Goal: Task Accomplishment & Management: Manage account settings

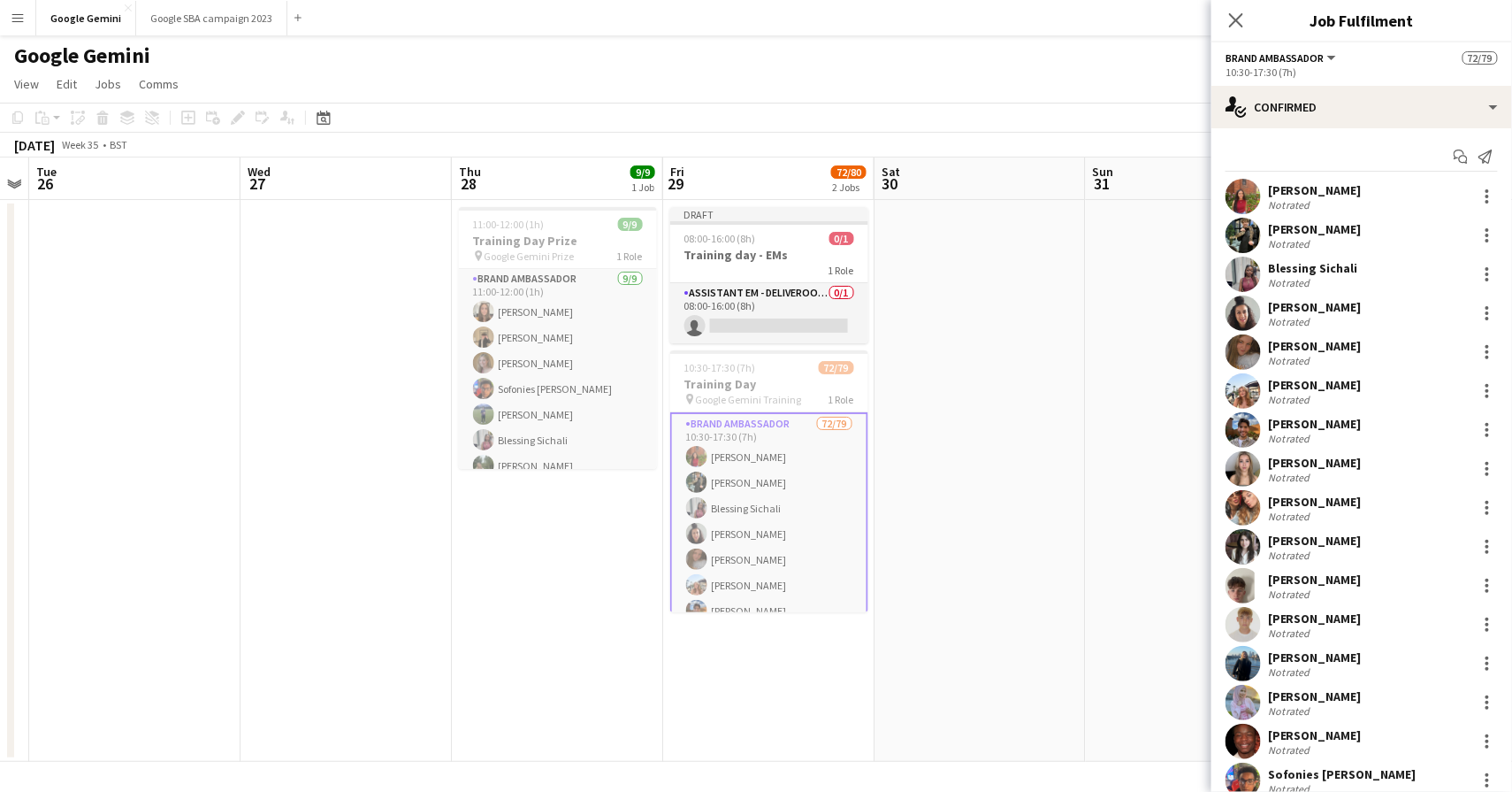
click at [1294, 239] on div "Not rated" at bounding box center [1291, 243] width 46 height 13
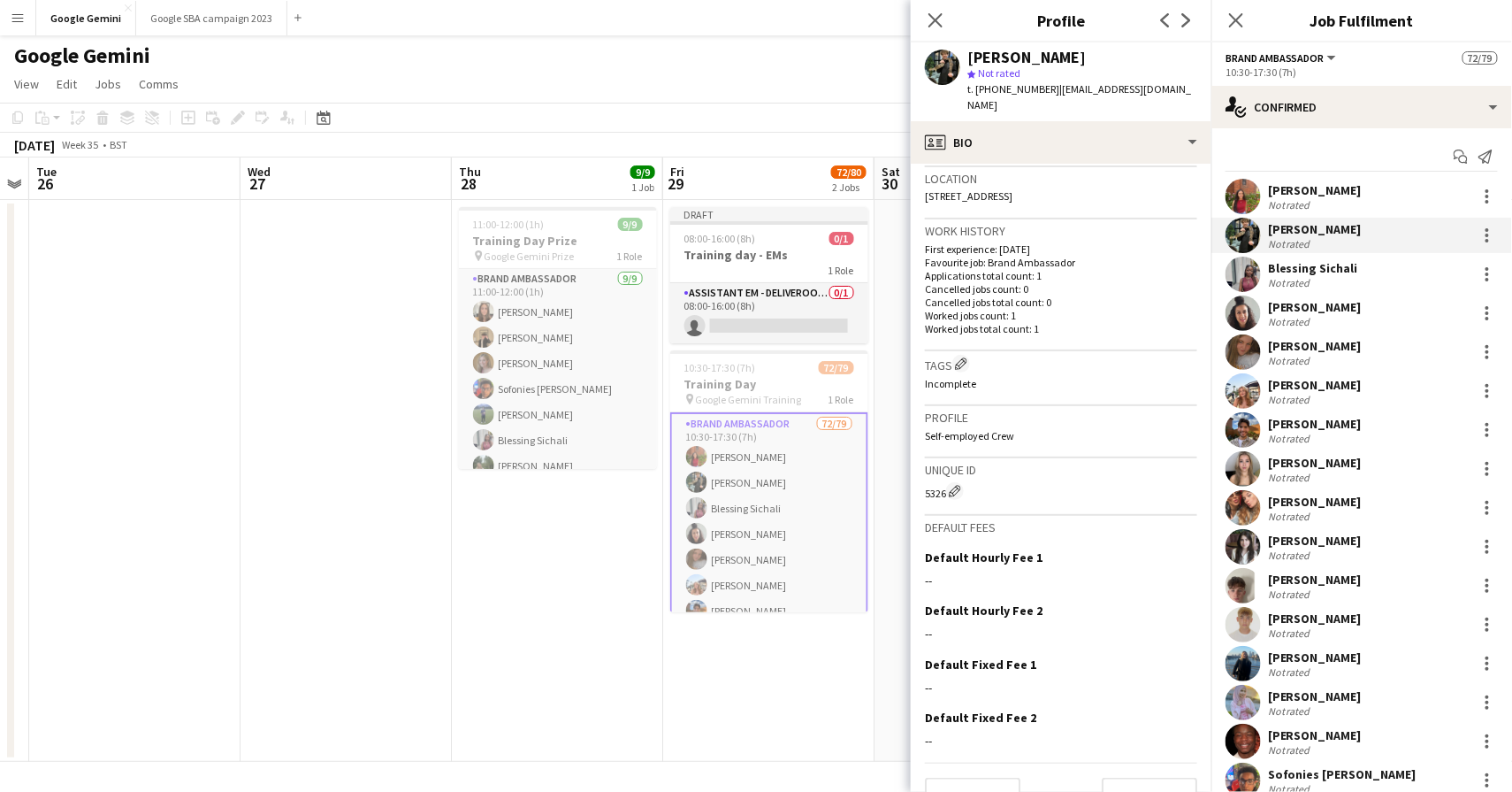
scroll to position [377, 0]
click at [1146, 778] on button "Next" at bounding box center [1150, 796] width 95 height 36
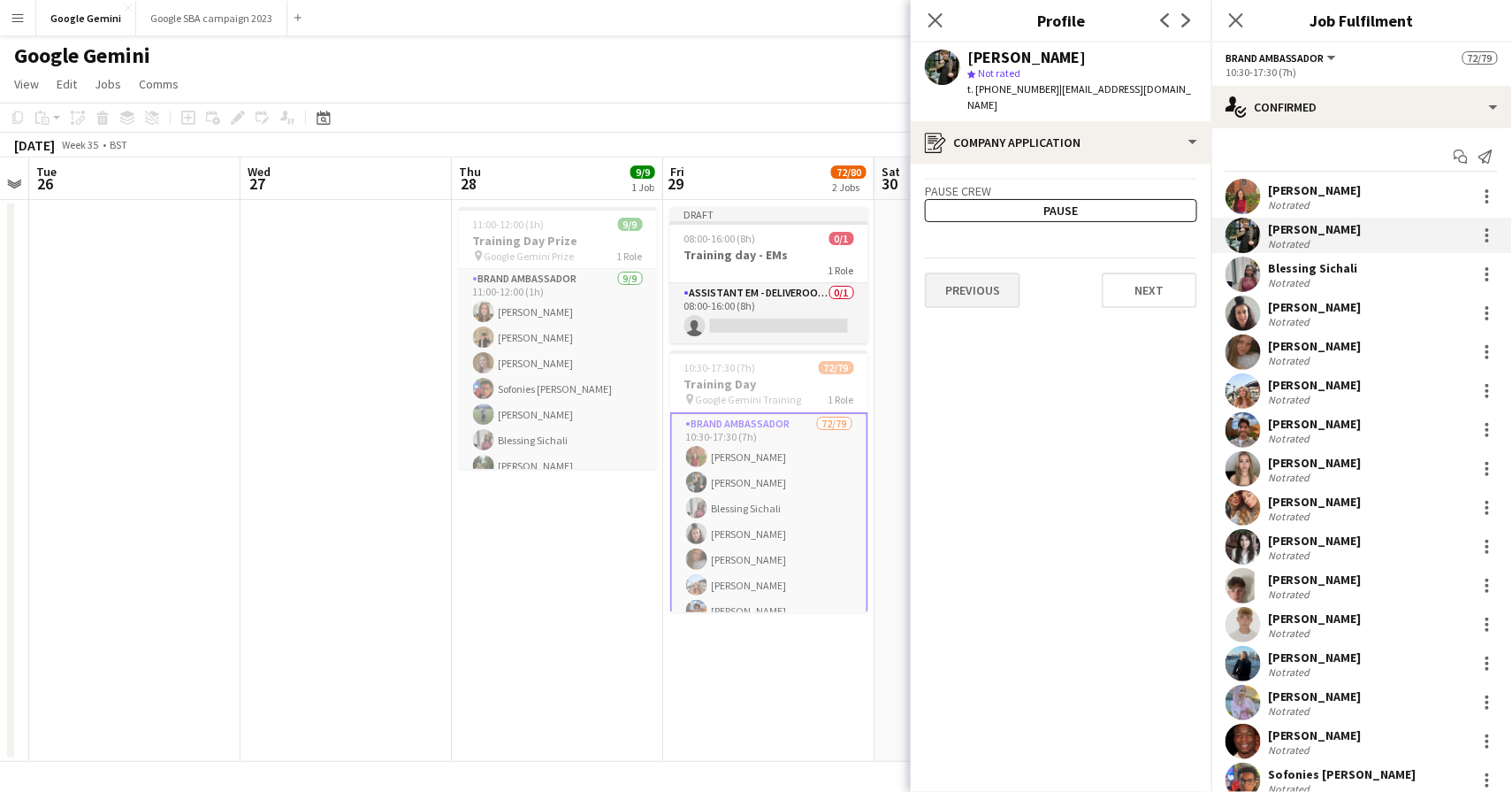
click at [988, 276] on button "Previous" at bounding box center [973, 290] width 95 height 36
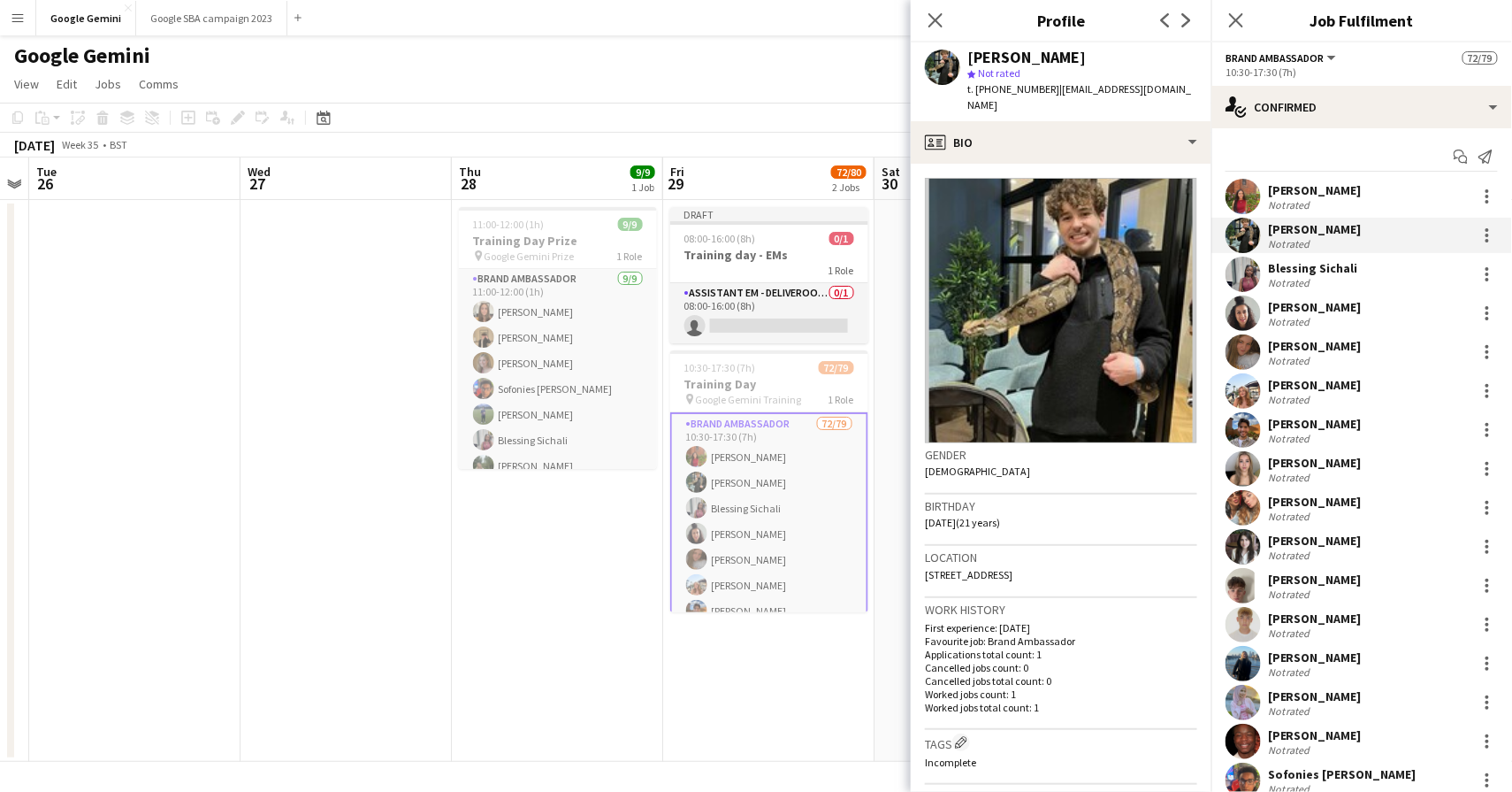
click at [1050, 101] on div "[PERSON_NAME] star Not rated t. [PHONE_NUMBER] | [EMAIL_ADDRESS][DOMAIN_NAME]" at bounding box center [1061, 81] width 301 height 79
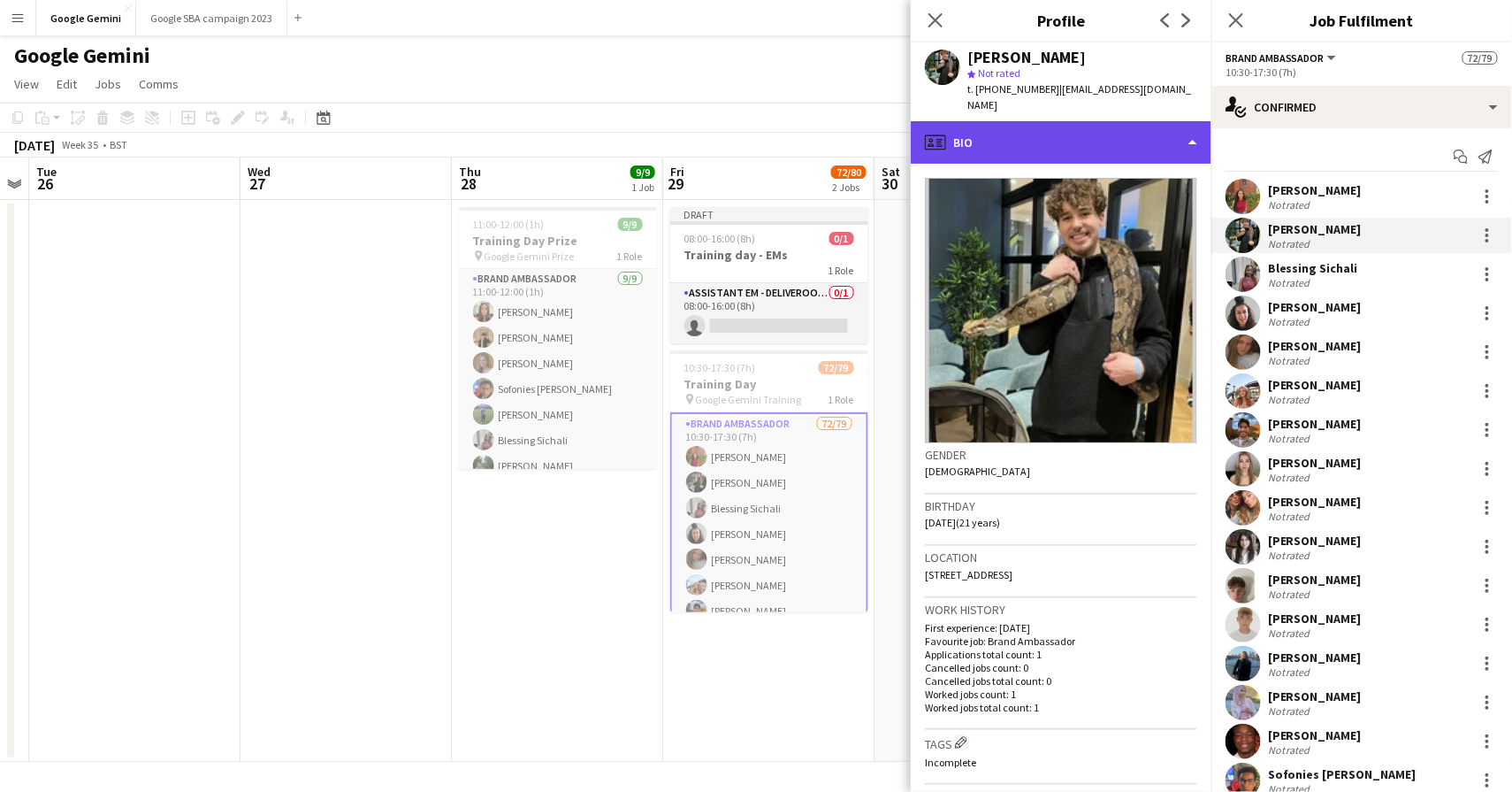
click at [1050, 121] on div "profile Bio" at bounding box center [1061, 141] width 301 height 42
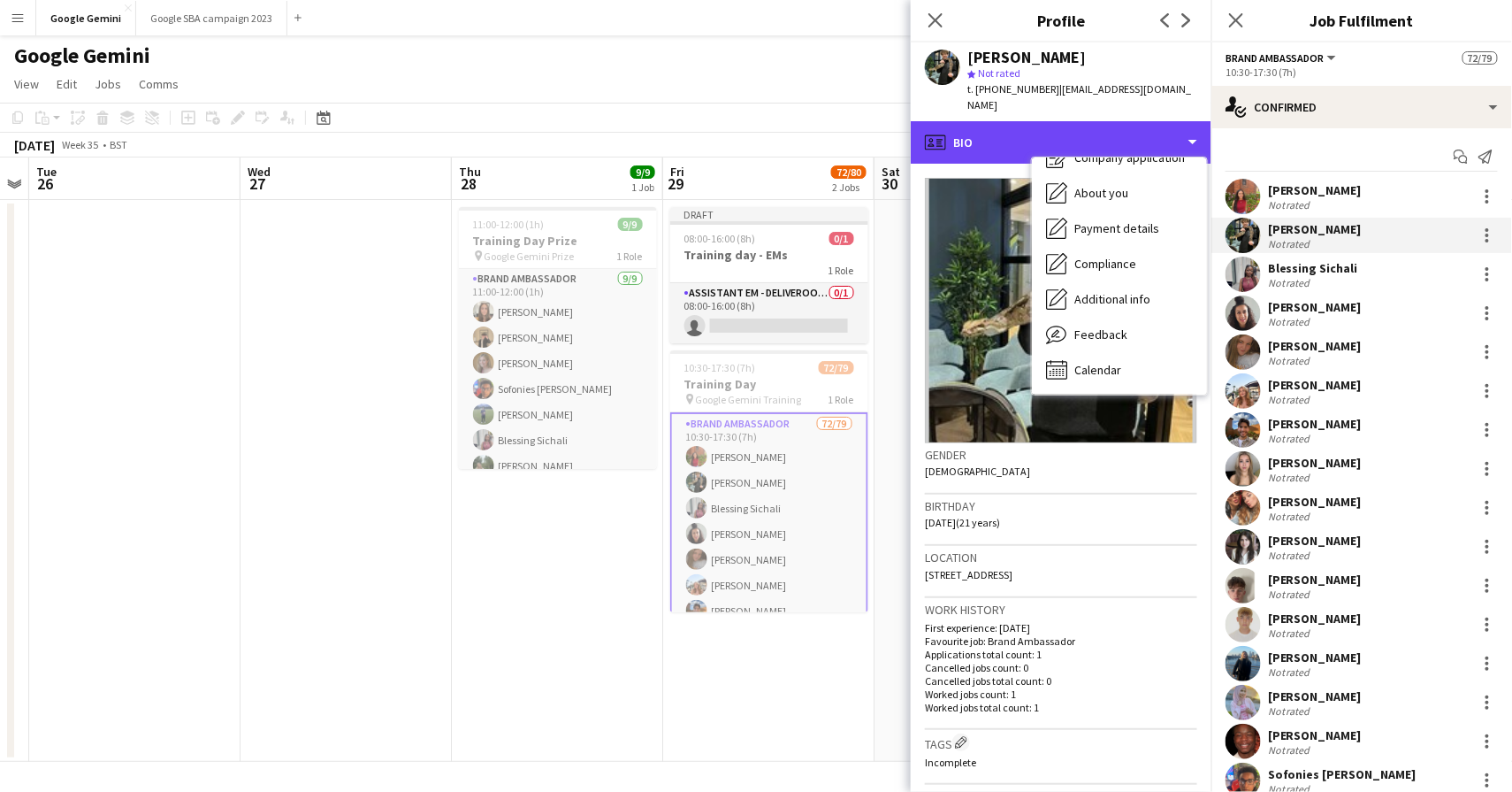
scroll to position [59, 0]
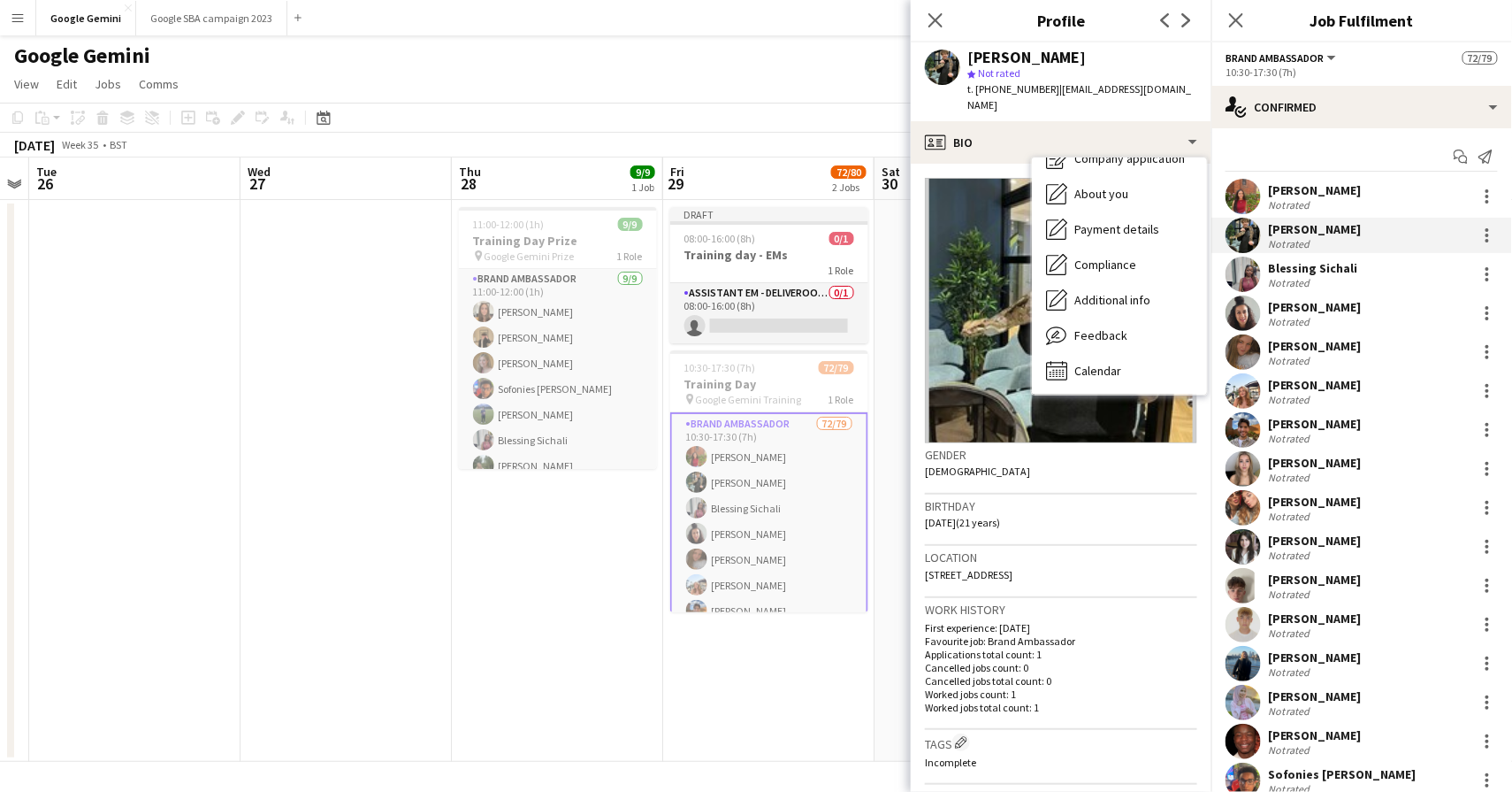
click at [671, 96] on app-page-menu "View Day view expanded Day view collapsed Month view Date picker Jump to [DATE]…" at bounding box center [756, 86] width 1512 height 34
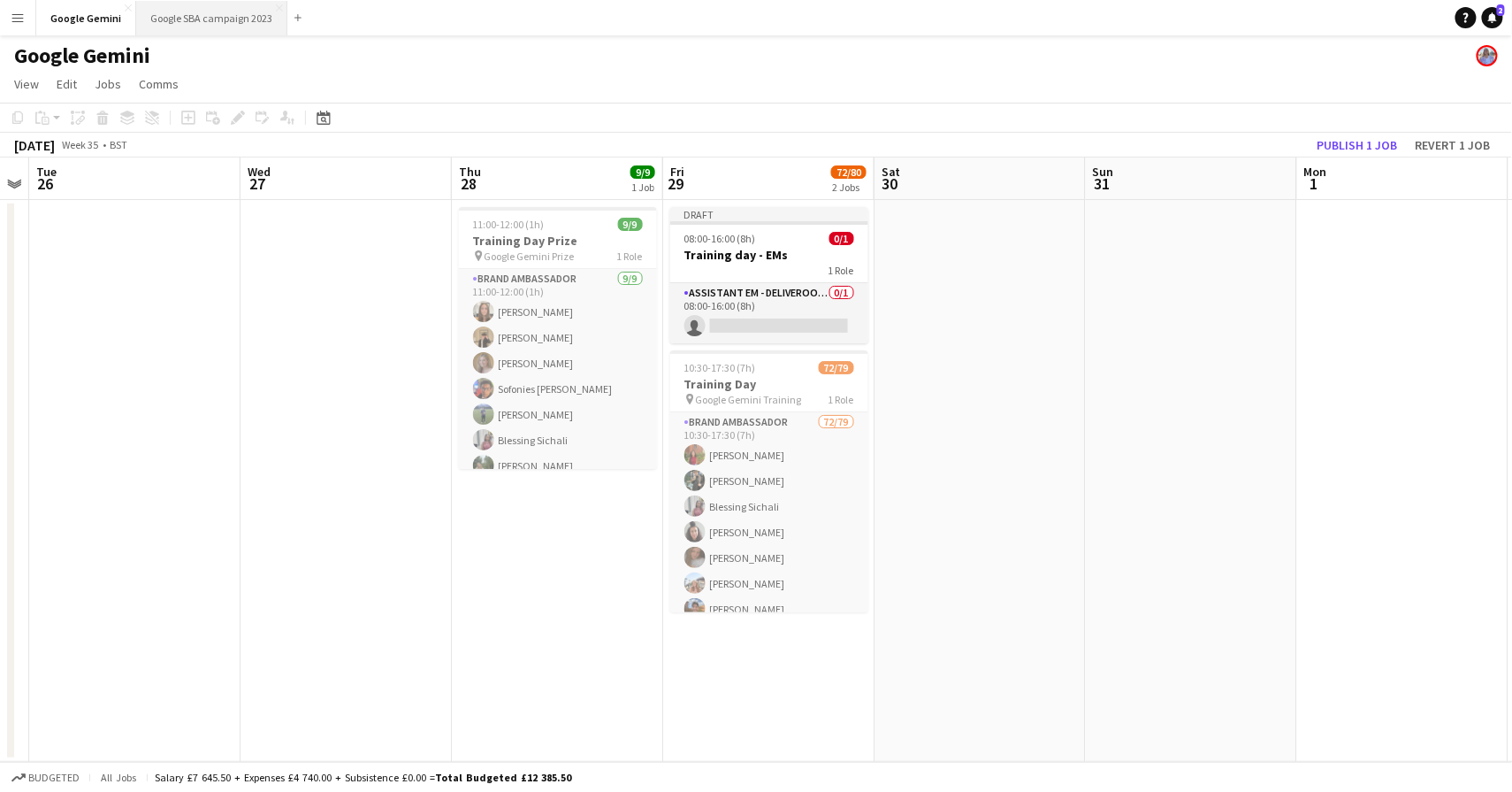
click at [204, 10] on button "Google SBA campaign 2023 Close" at bounding box center [212, 18] width 152 height 35
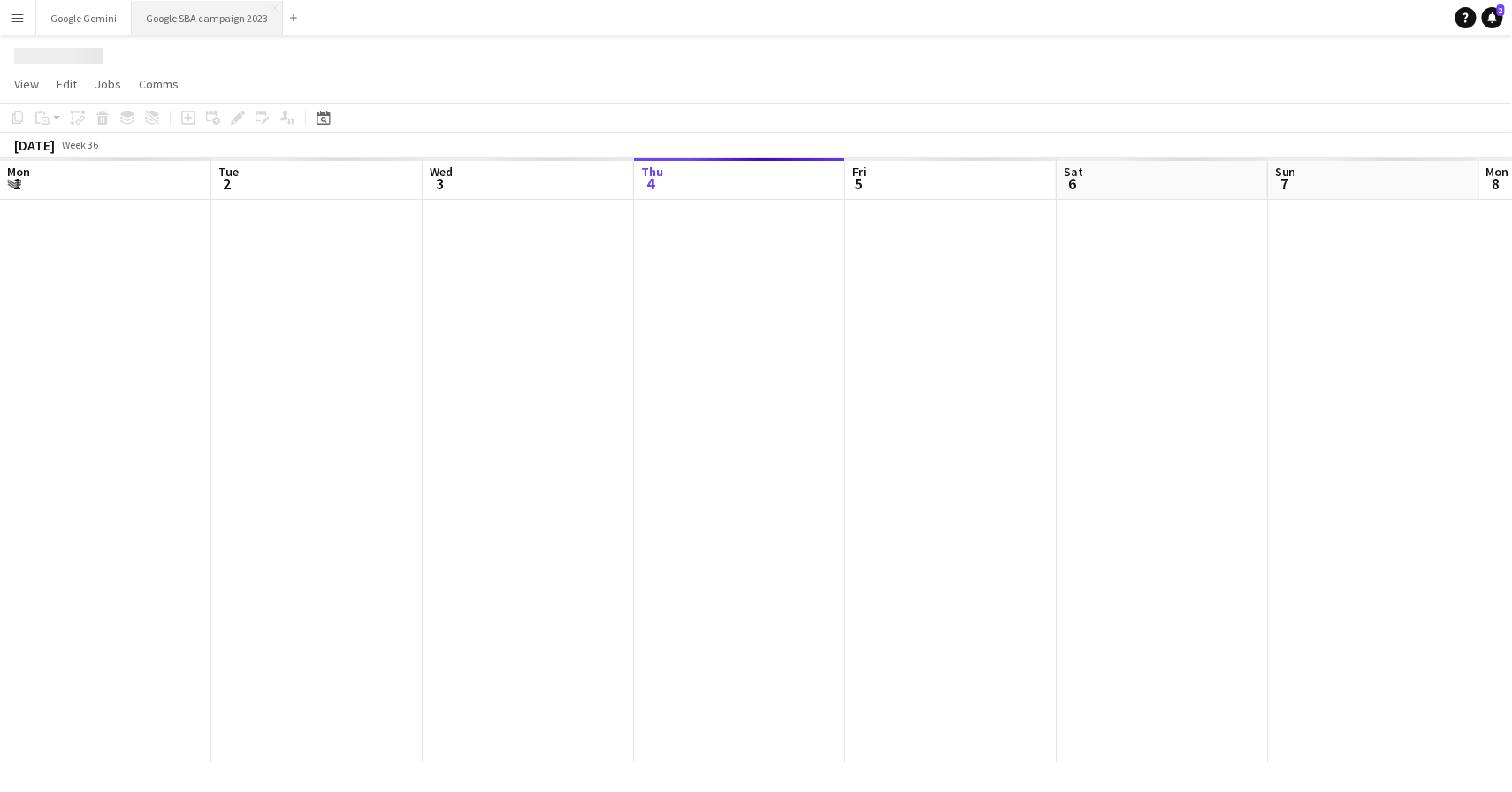
scroll to position [0, 422]
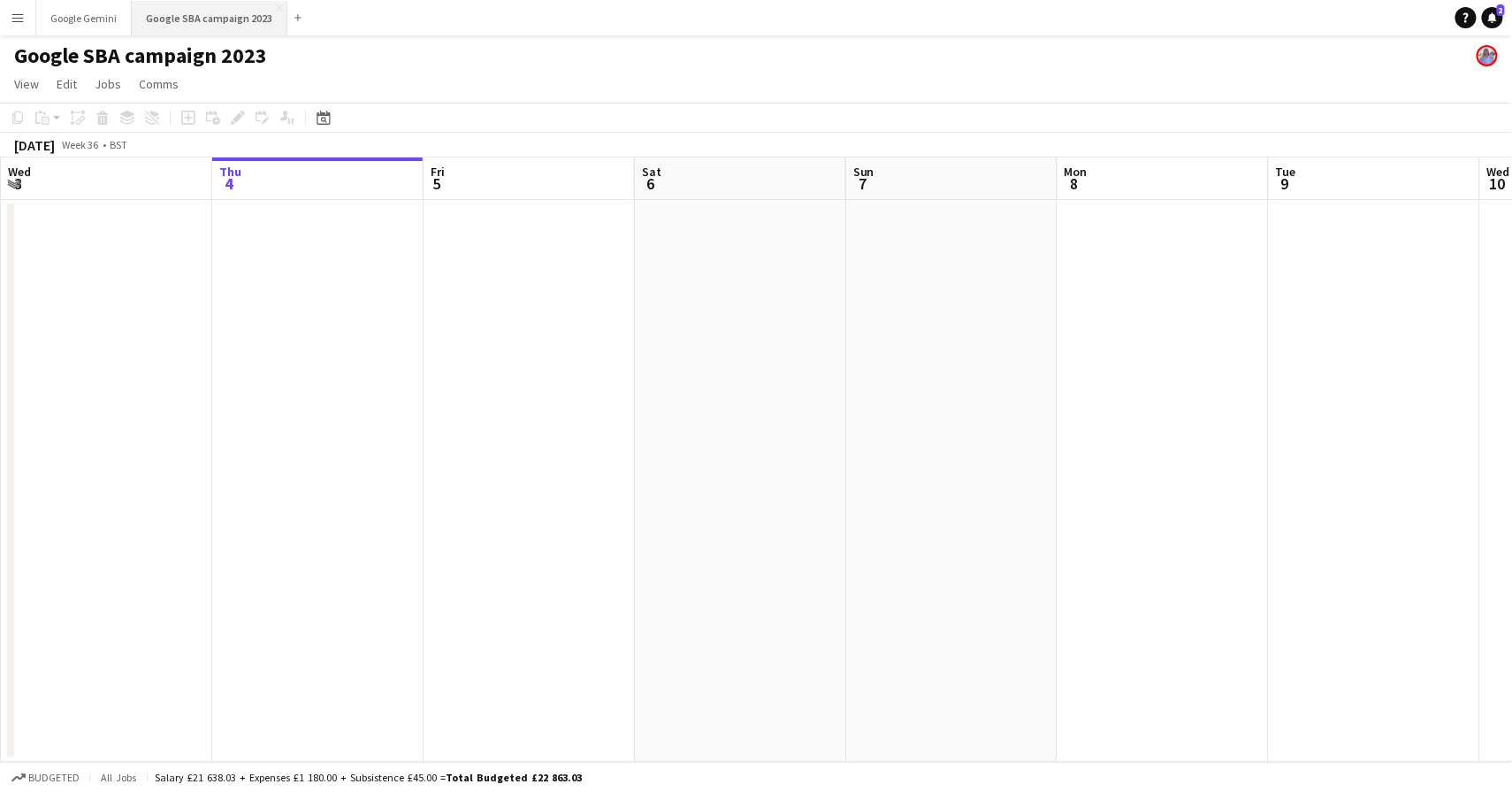
click at [132, 13] on button "Google SBA campaign 2023 Close" at bounding box center [210, 18] width 155 height 35
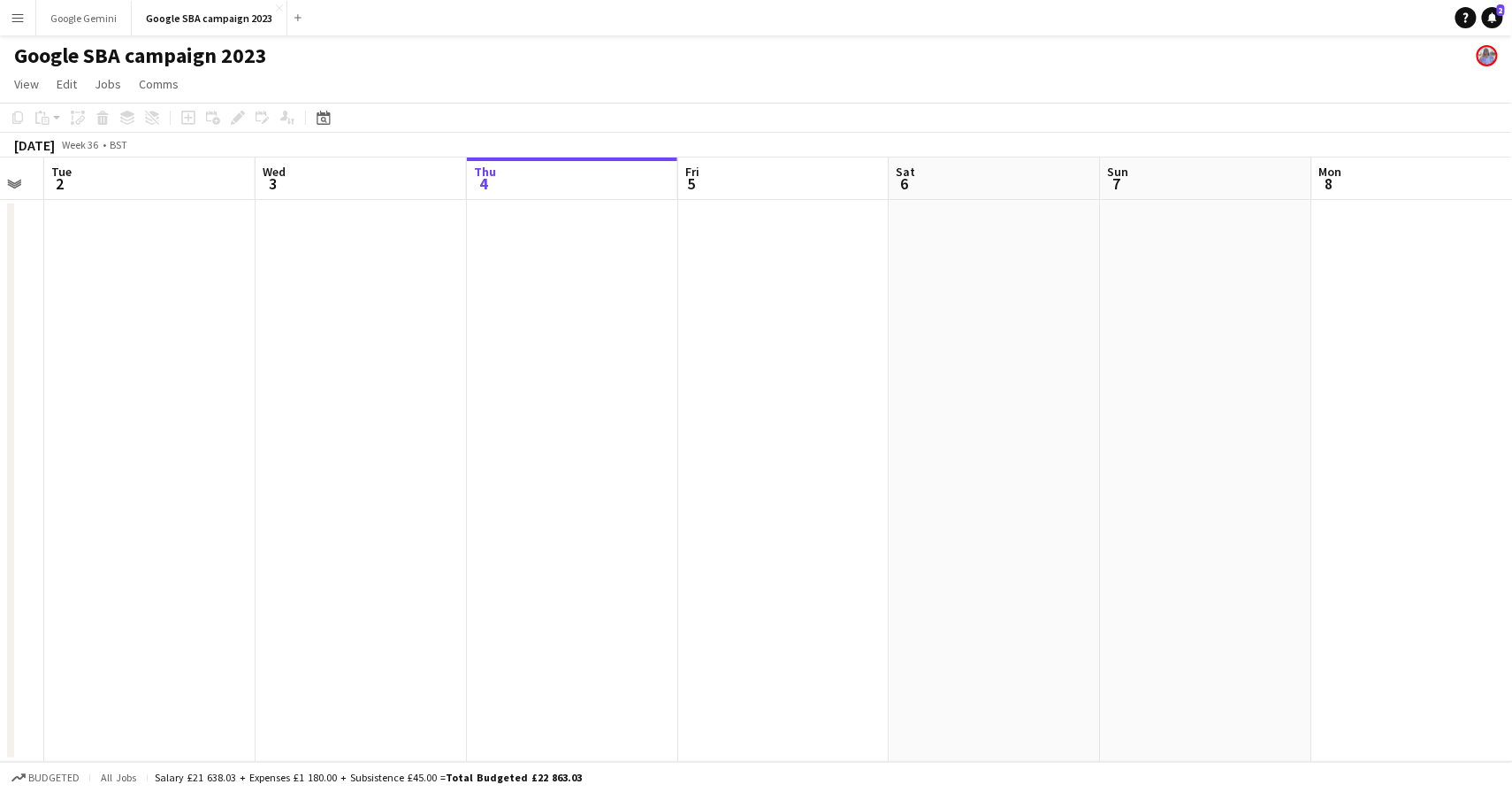
scroll to position [0, 575]
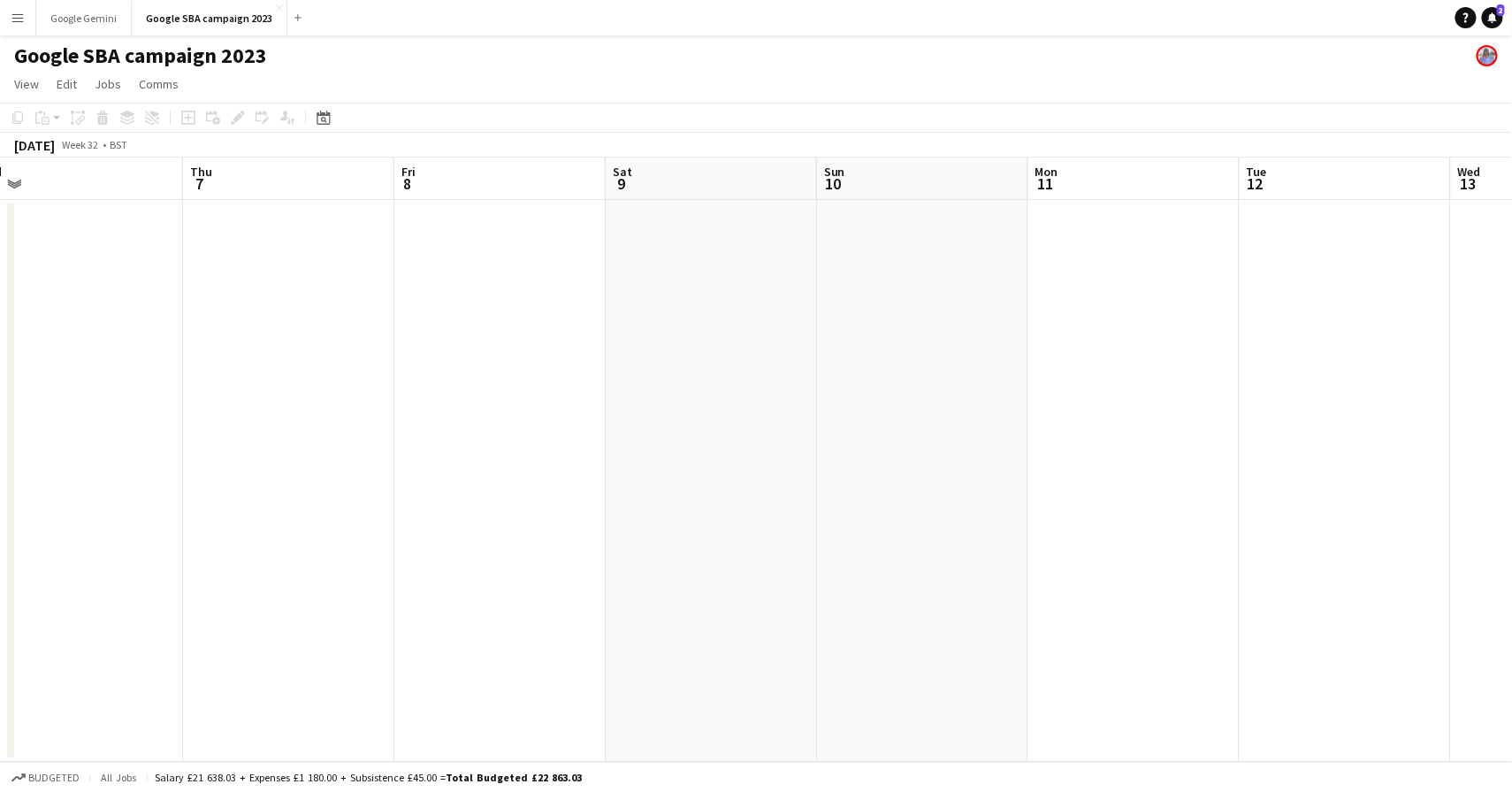
scroll to position [0, 384]
click at [78, 22] on button "Google Gemini Close" at bounding box center [84, 18] width 95 height 35
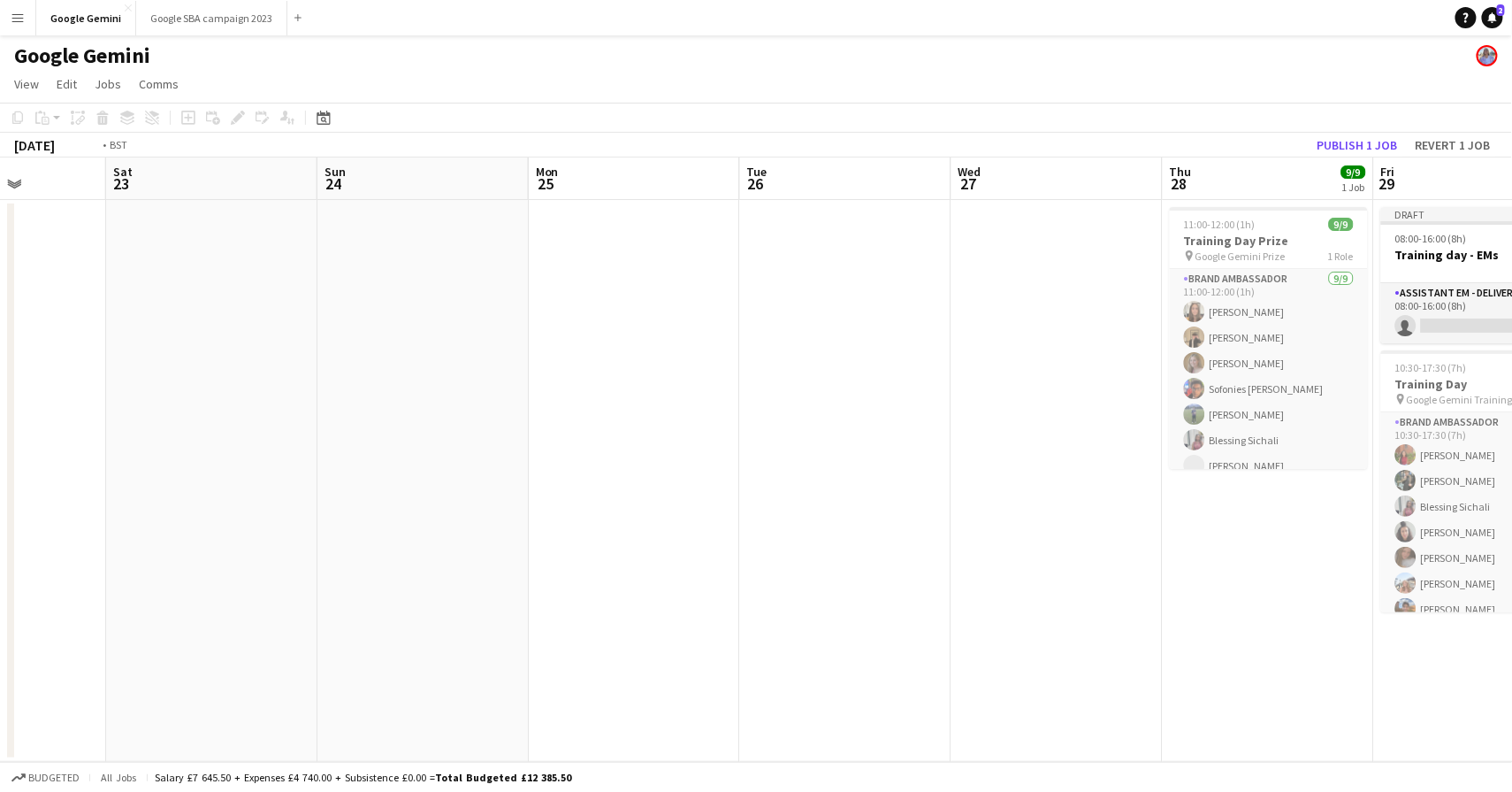
scroll to position [0, 672]
